Goal: Information Seeking & Learning: Check status

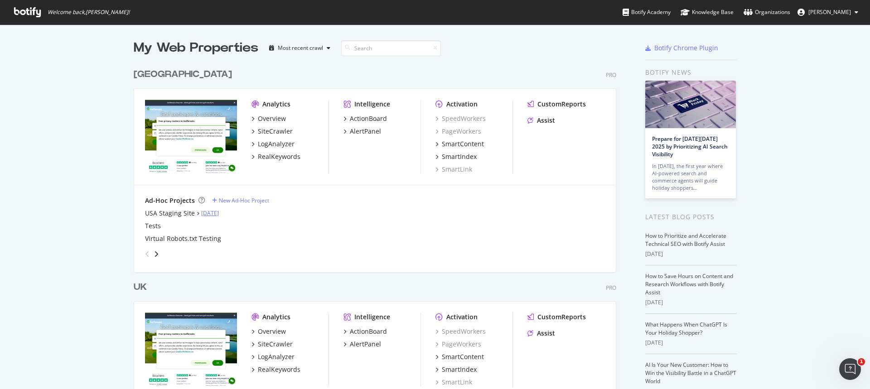
click at [219, 215] on link "[DATE]" at bounding box center [210, 213] width 18 height 8
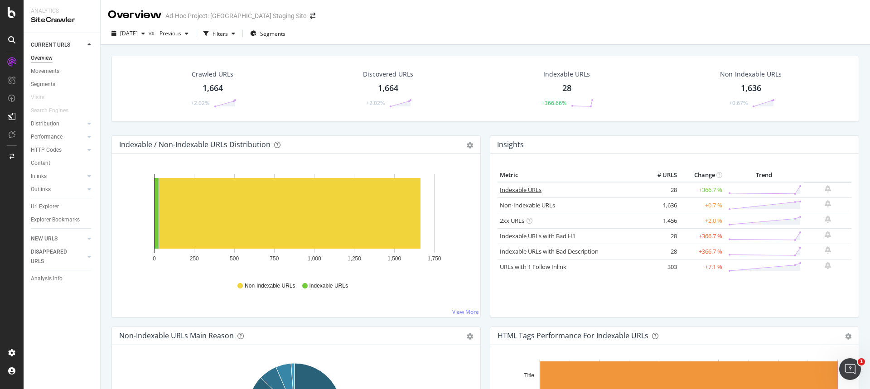
click at [520, 189] on link "Indexable URLs" at bounding box center [521, 190] width 42 height 8
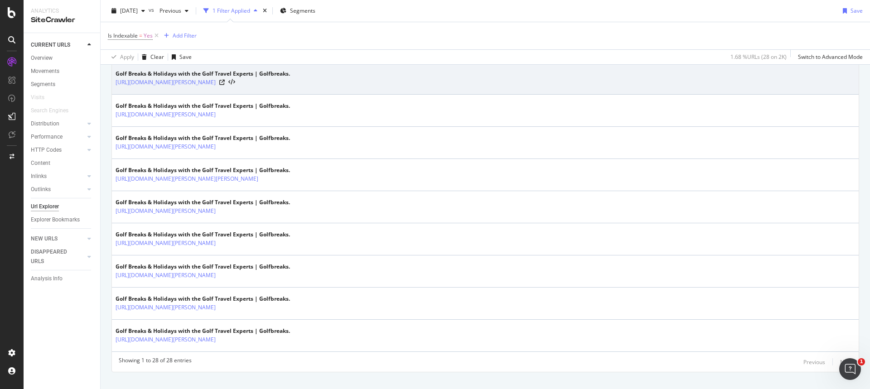
scroll to position [860, 0]
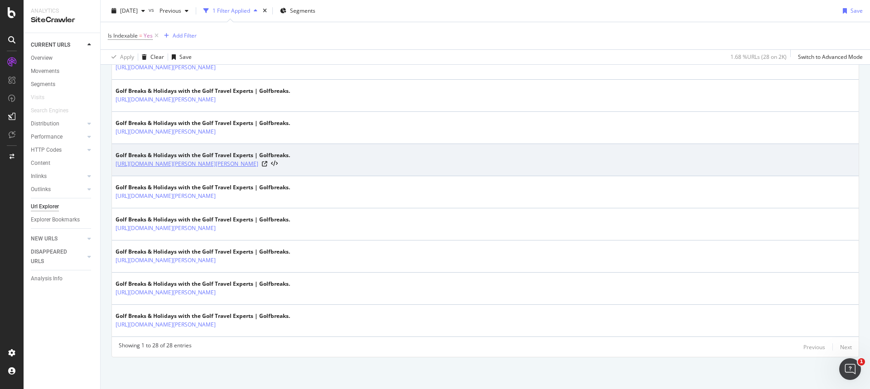
click at [258, 159] on link "[URL][DOMAIN_NAME][PERSON_NAME][PERSON_NAME]" at bounding box center [187, 163] width 143 height 9
click at [267, 163] on icon at bounding box center [264, 163] width 5 height 5
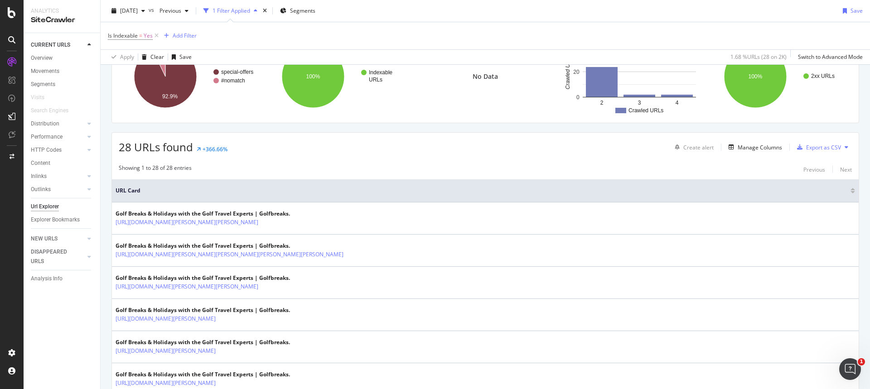
scroll to position [94, 0]
